Goal: Task Accomplishment & Management: Manage account settings

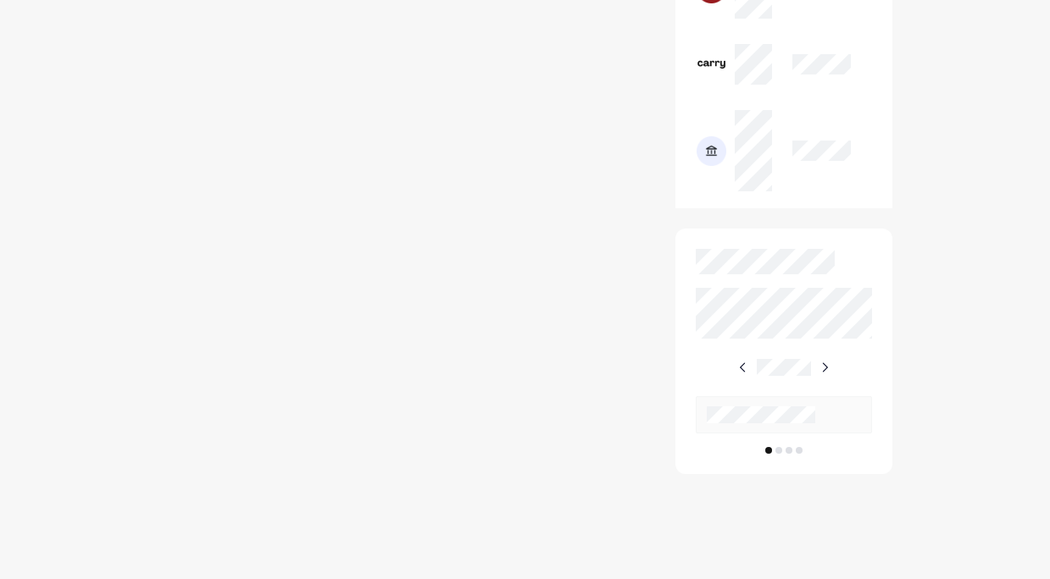
scroll to position [1482, 0]
click at [827, 364] on img at bounding box center [825, 368] width 14 height 14
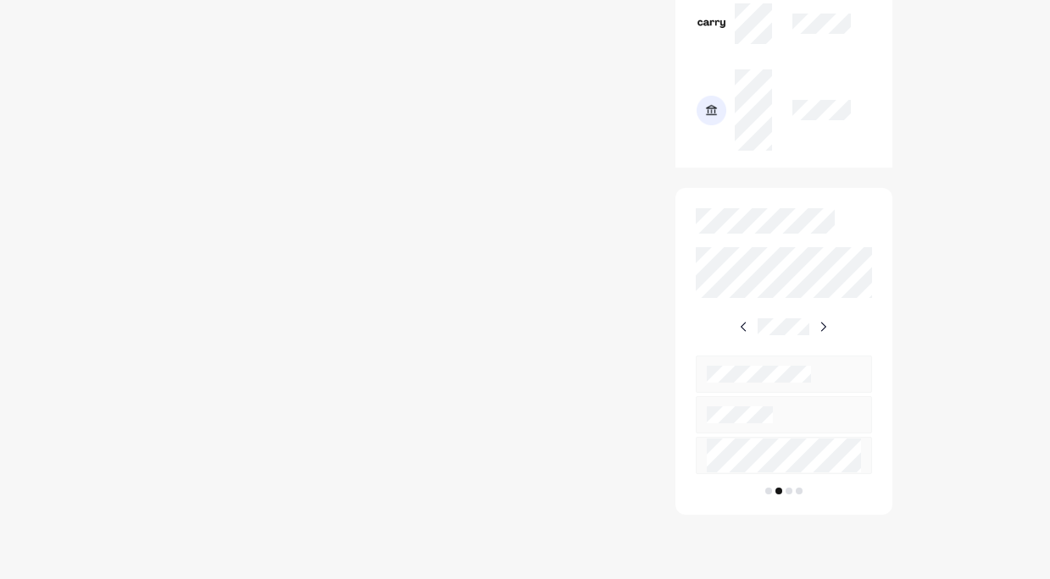
click at [827, 334] on img at bounding box center [823, 327] width 14 height 14
click at [749, 334] on img at bounding box center [745, 327] width 14 height 14
click at [826, 334] on img at bounding box center [823, 327] width 14 height 14
click at [826, 334] on img at bounding box center [822, 327] width 14 height 14
click at [744, 334] on img at bounding box center [743, 327] width 14 height 14
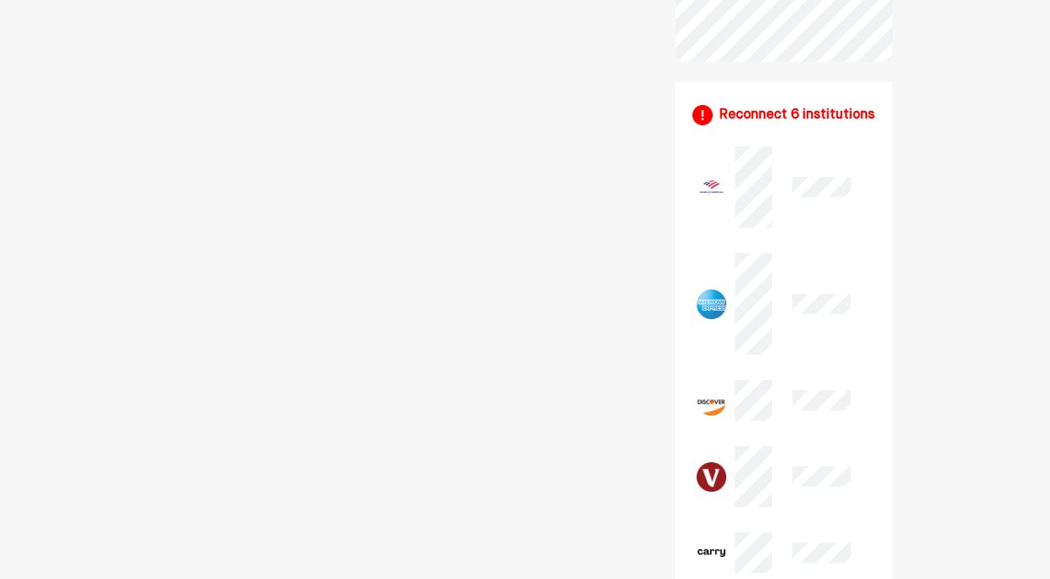
scroll to position [928, 0]
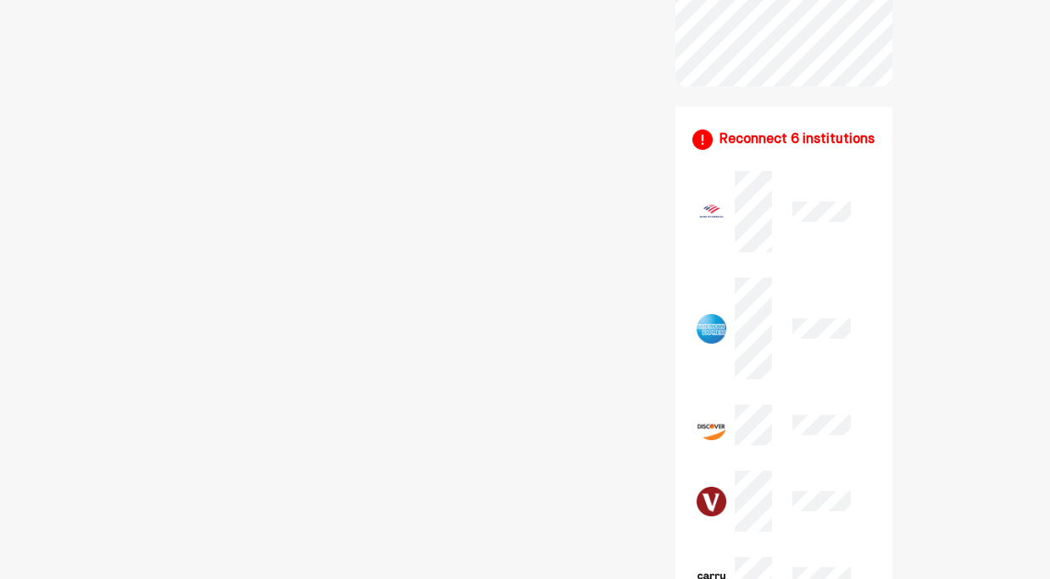
click at [754, 150] on div "Reconnect 6 institutions" at bounding box center [796, 140] width 155 height 20
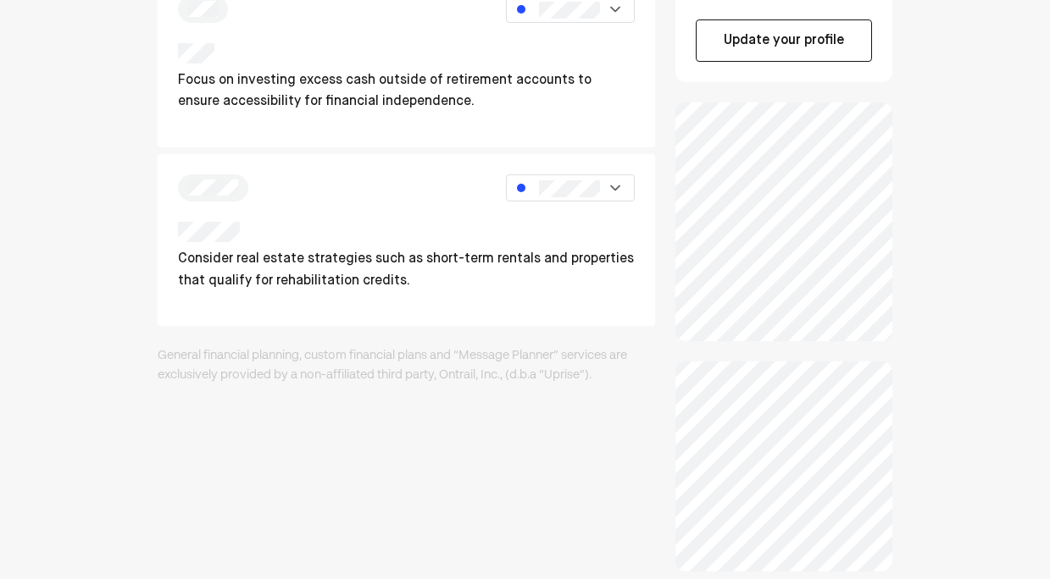
scroll to position [439, 0]
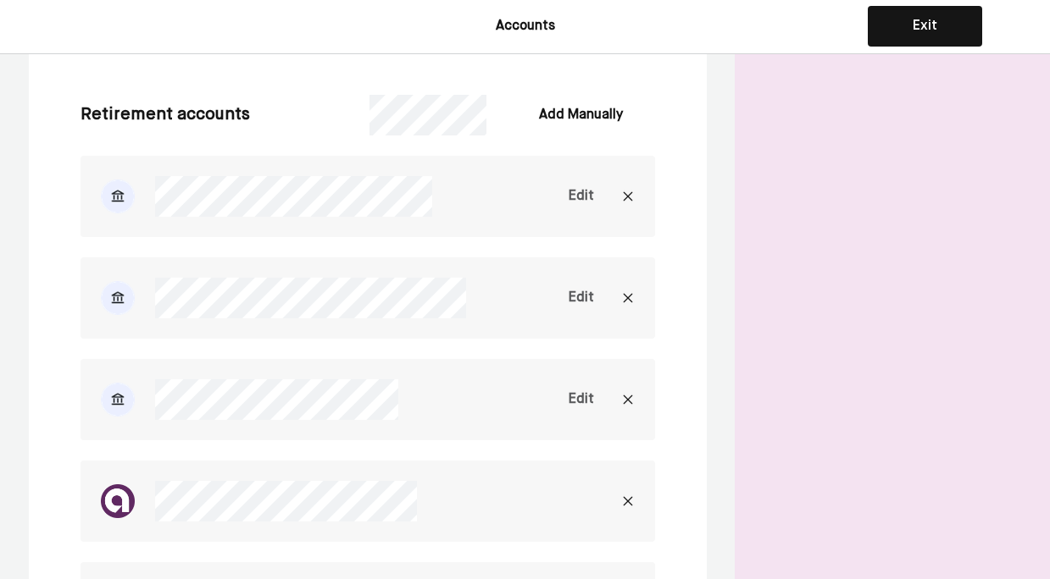
scroll to position [2038, 0]
click at [579, 187] on div "Edit" at bounding box center [580, 195] width 25 height 20
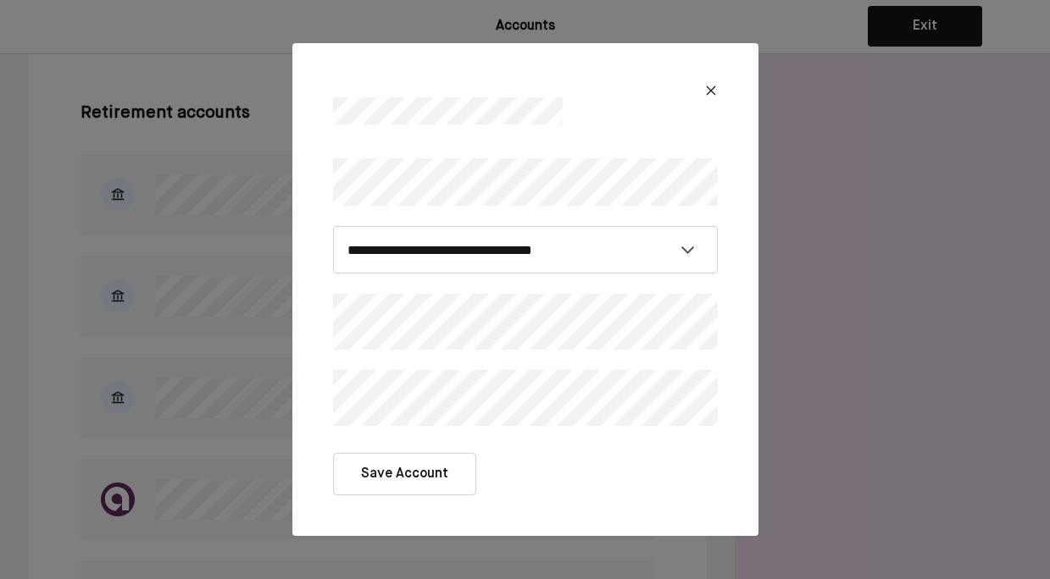
click at [404, 474] on button "Save Account" at bounding box center [404, 474] width 143 height 42
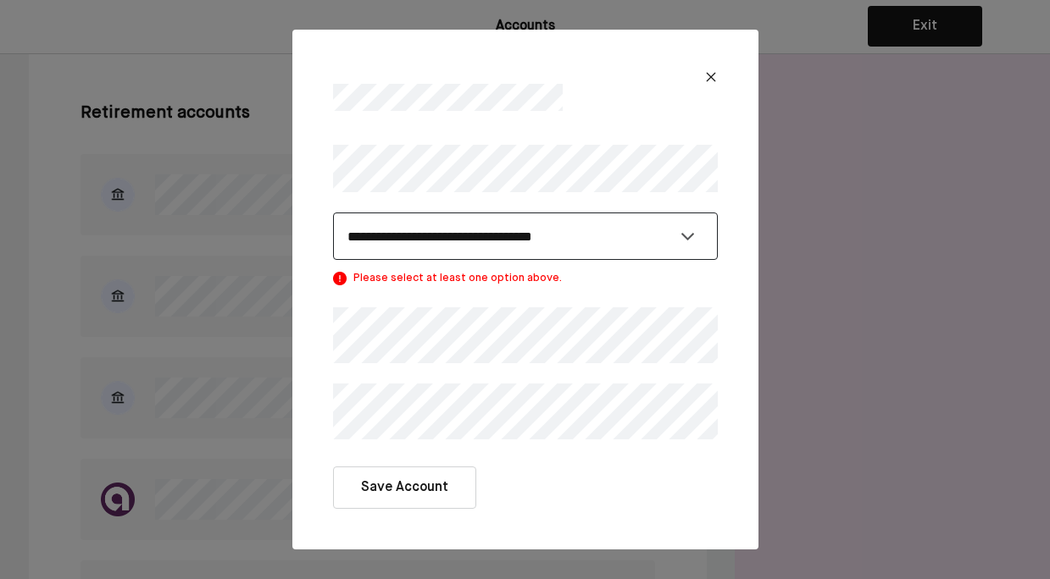
select select "**********"
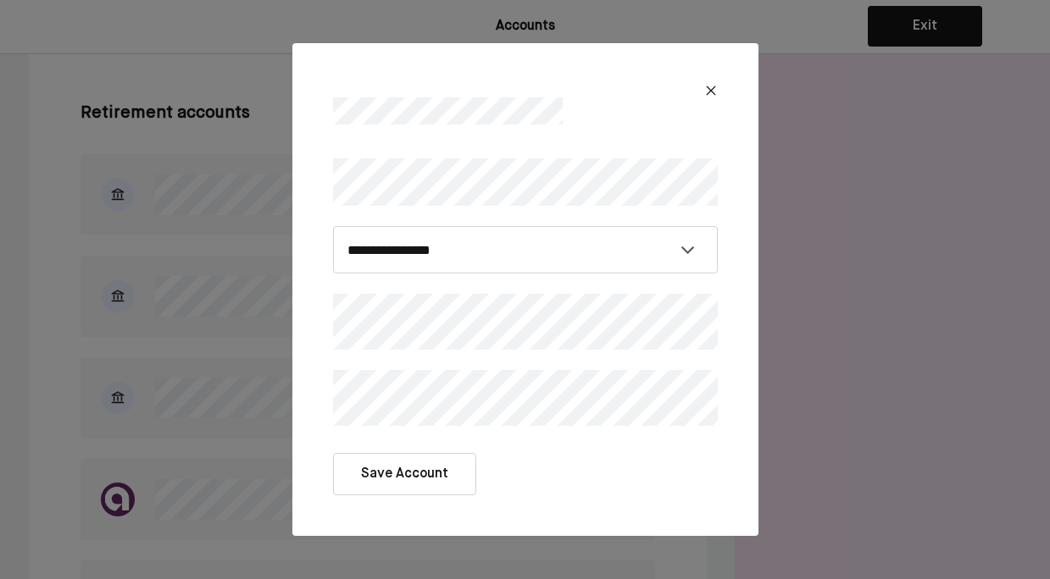
click at [430, 475] on button "Save Account" at bounding box center [404, 474] width 143 height 42
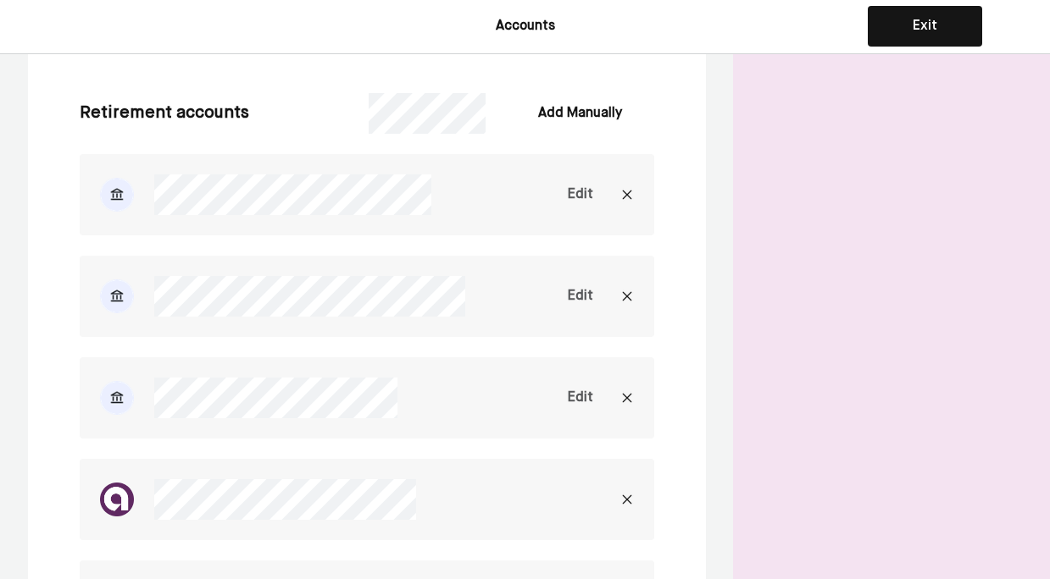
click at [586, 297] on div "Edit" at bounding box center [580, 296] width 25 height 20
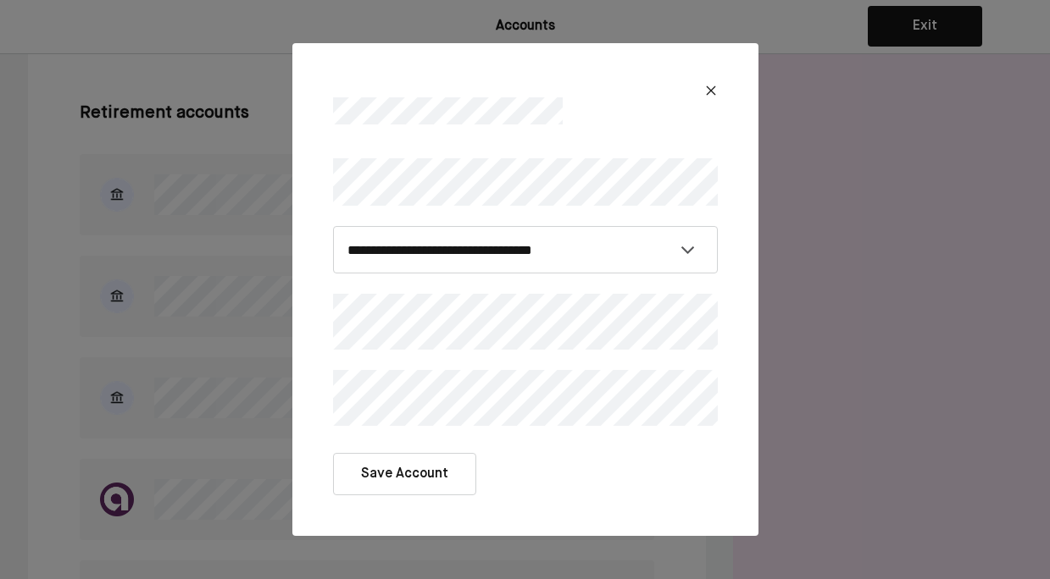
click at [403, 475] on button "Save Account" at bounding box center [404, 474] width 143 height 42
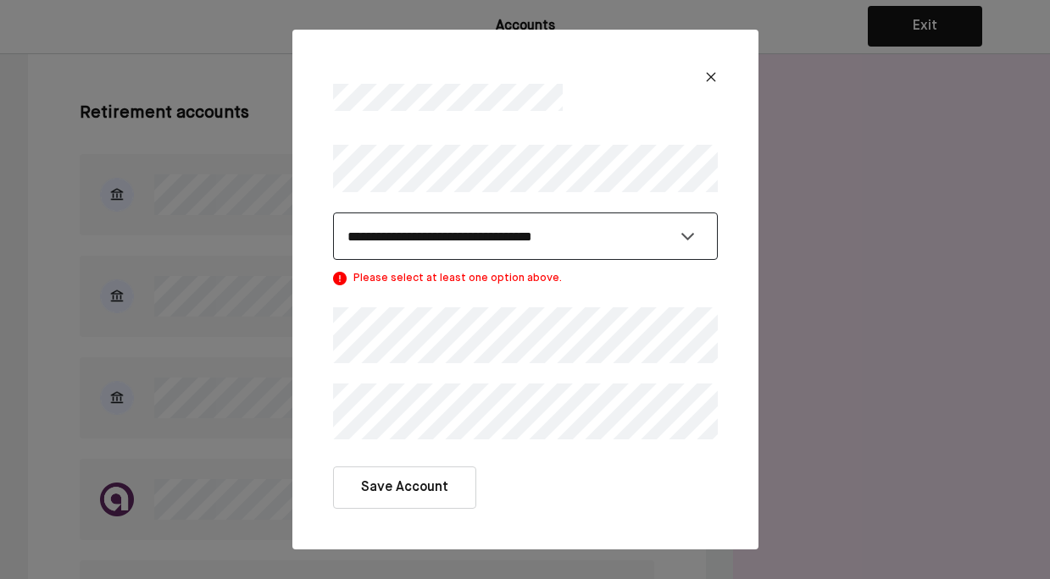
select select "*********"
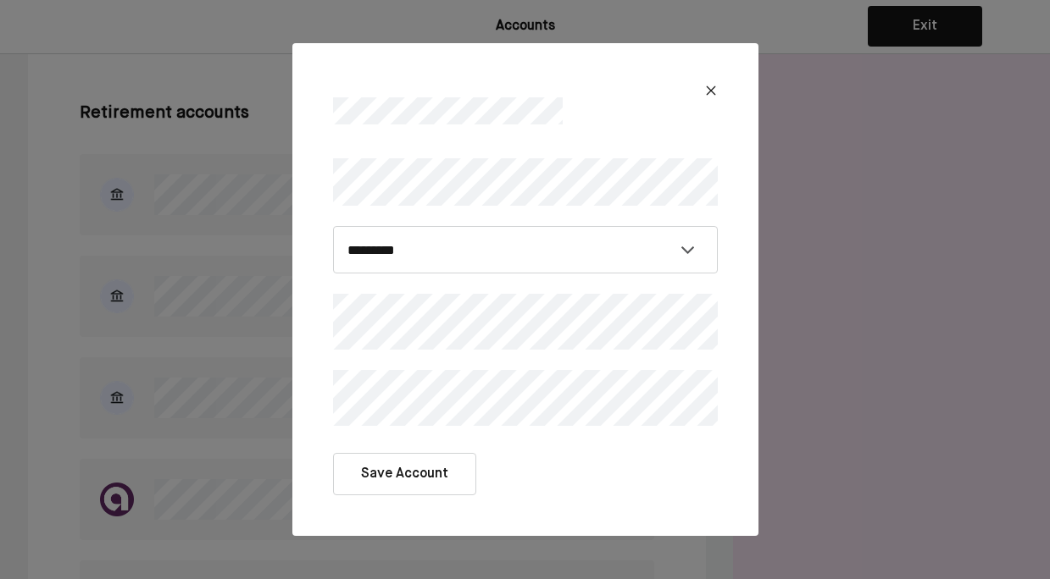
click at [408, 464] on button "Save Account" at bounding box center [404, 474] width 143 height 42
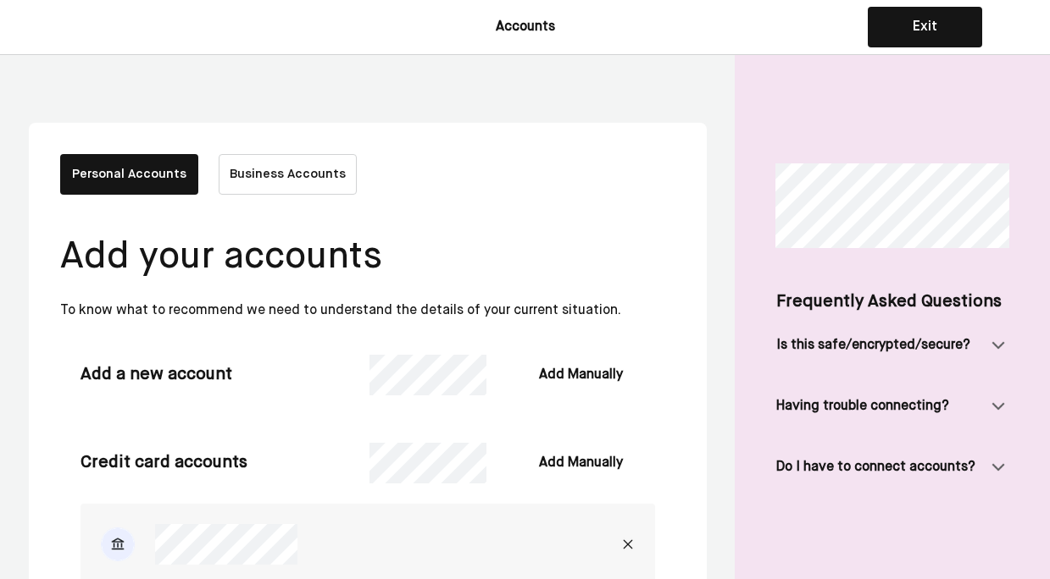
scroll to position [0, 0]
click at [912, 29] on button "Exit" at bounding box center [925, 27] width 114 height 41
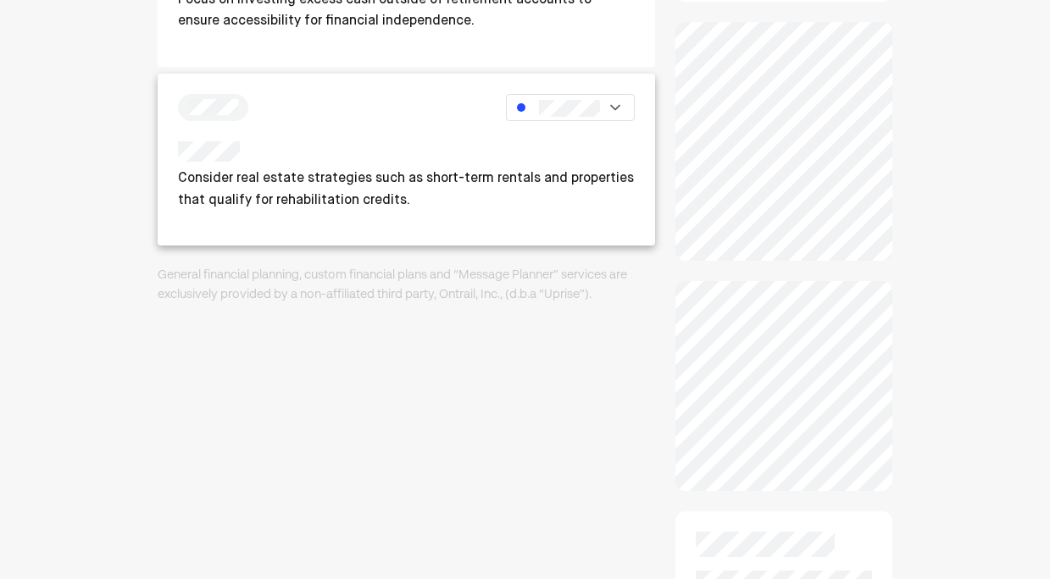
scroll to position [533, 0]
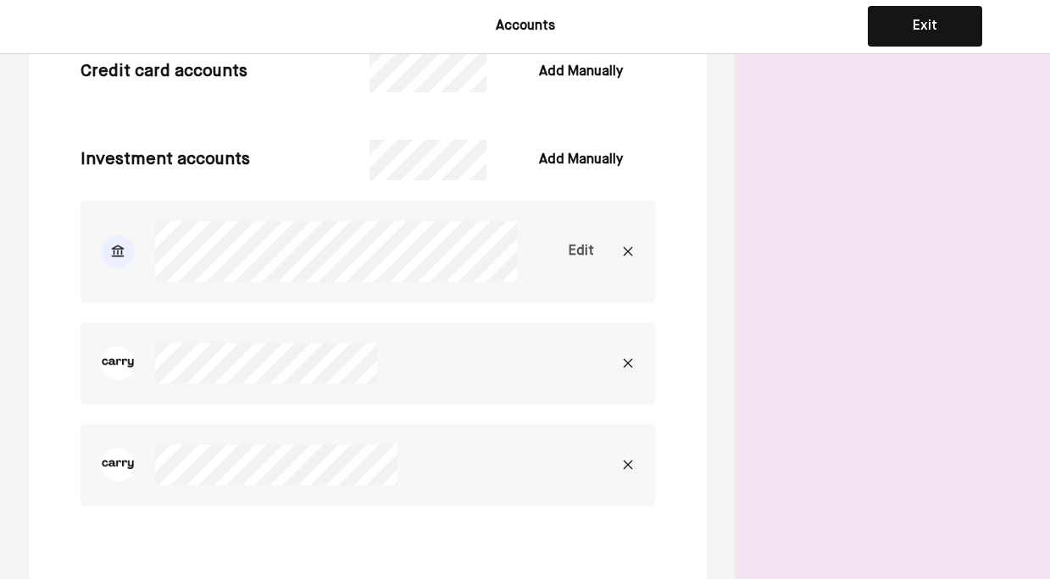
scroll to position [915, 0]
click at [579, 244] on div "Edit" at bounding box center [580, 250] width 25 height 20
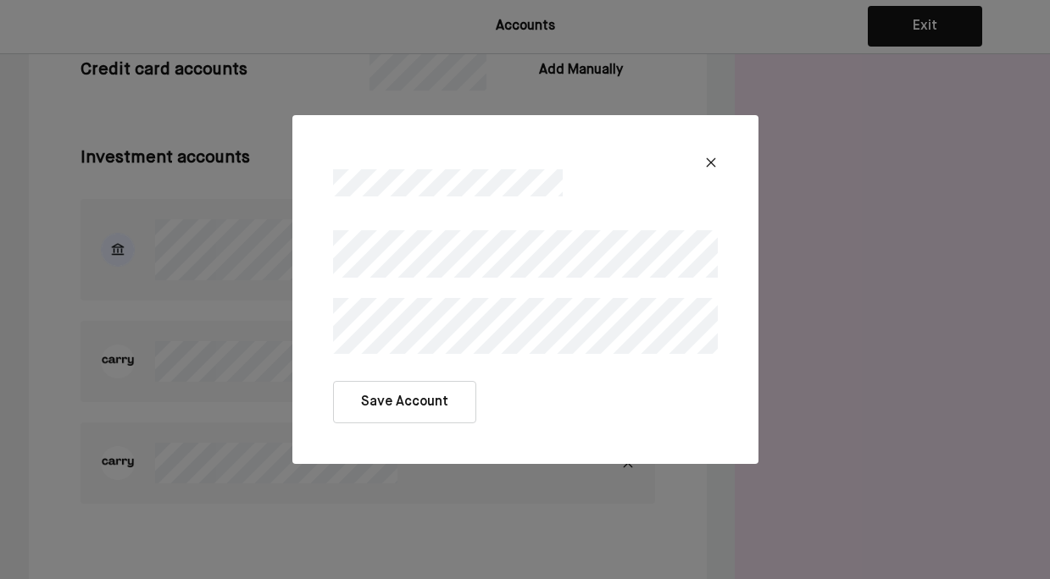
click at [407, 405] on button "Save Account" at bounding box center [404, 402] width 143 height 42
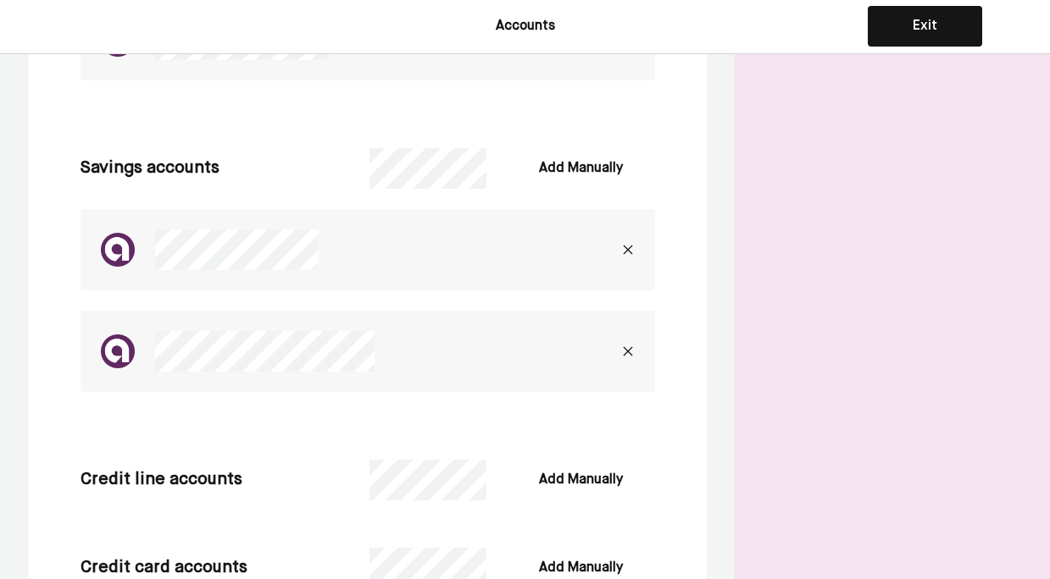
scroll to position [415, 0]
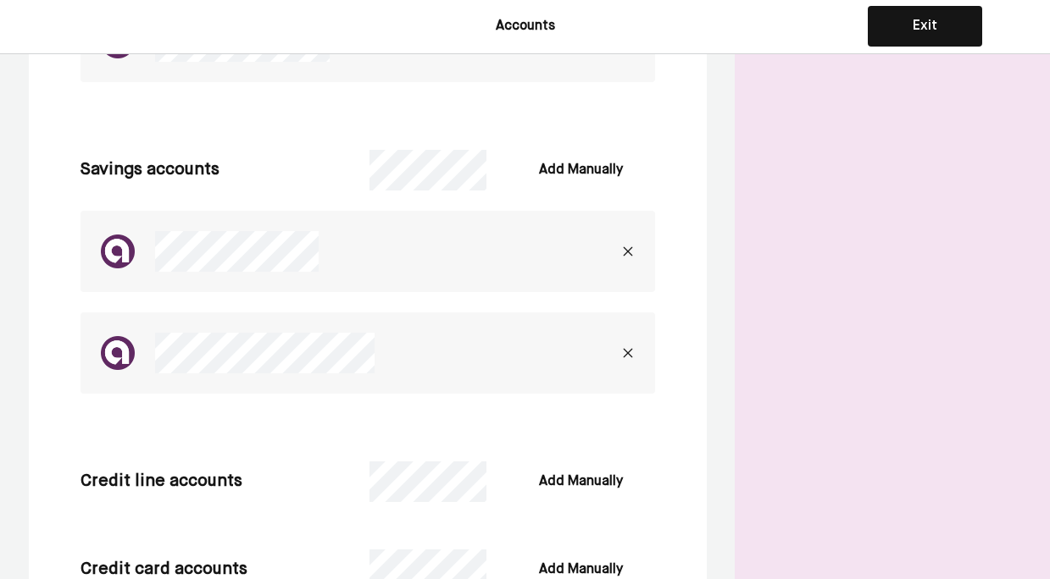
click at [627, 353] on img at bounding box center [628, 354] width 14 height 14
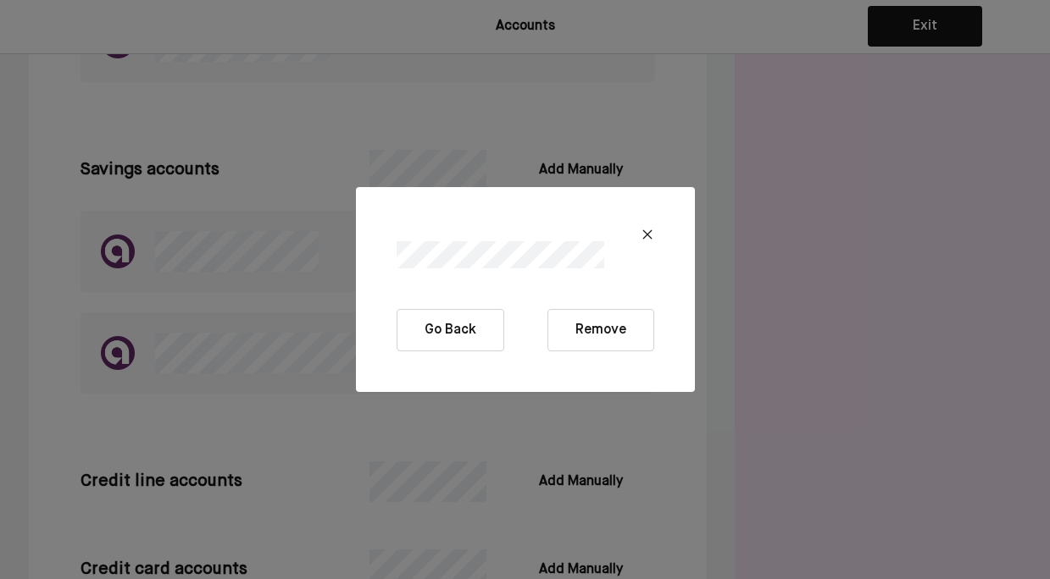
click at [607, 333] on button "Remove" at bounding box center [600, 330] width 107 height 42
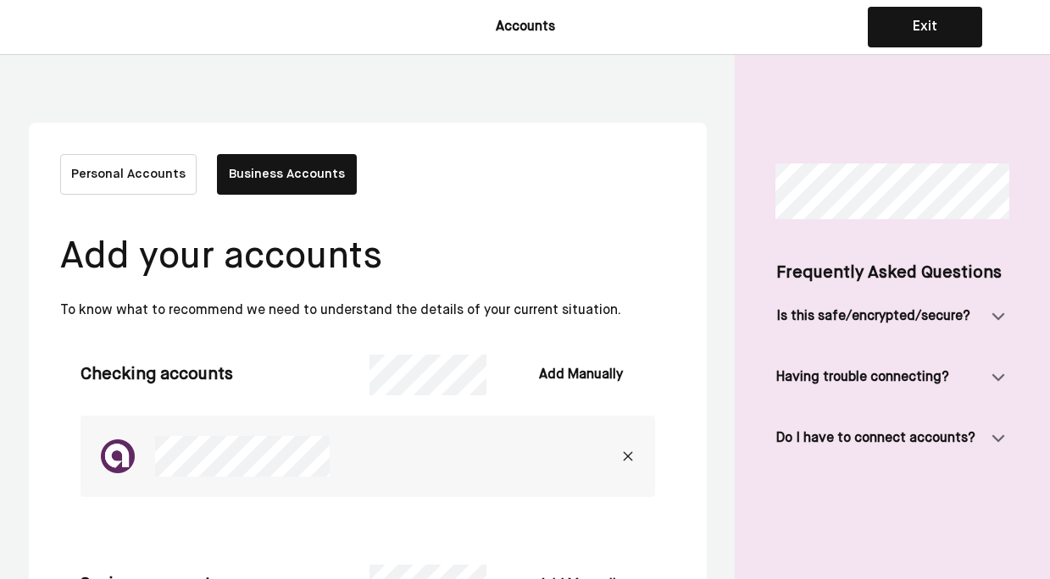
scroll to position [0, 0]
click at [906, 36] on button "Exit" at bounding box center [925, 27] width 114 height 41
